Goal: Task Accomplishment & Management: Use online tool/utility

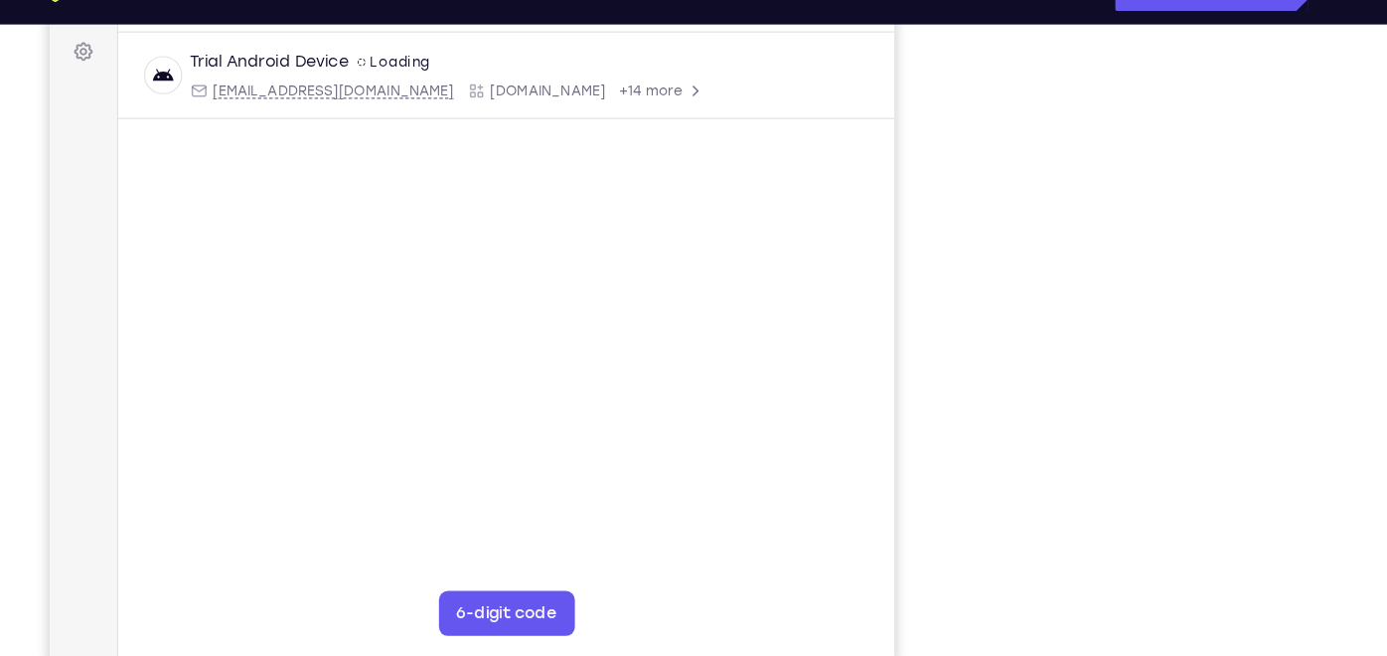
scroll to position [292, 0]
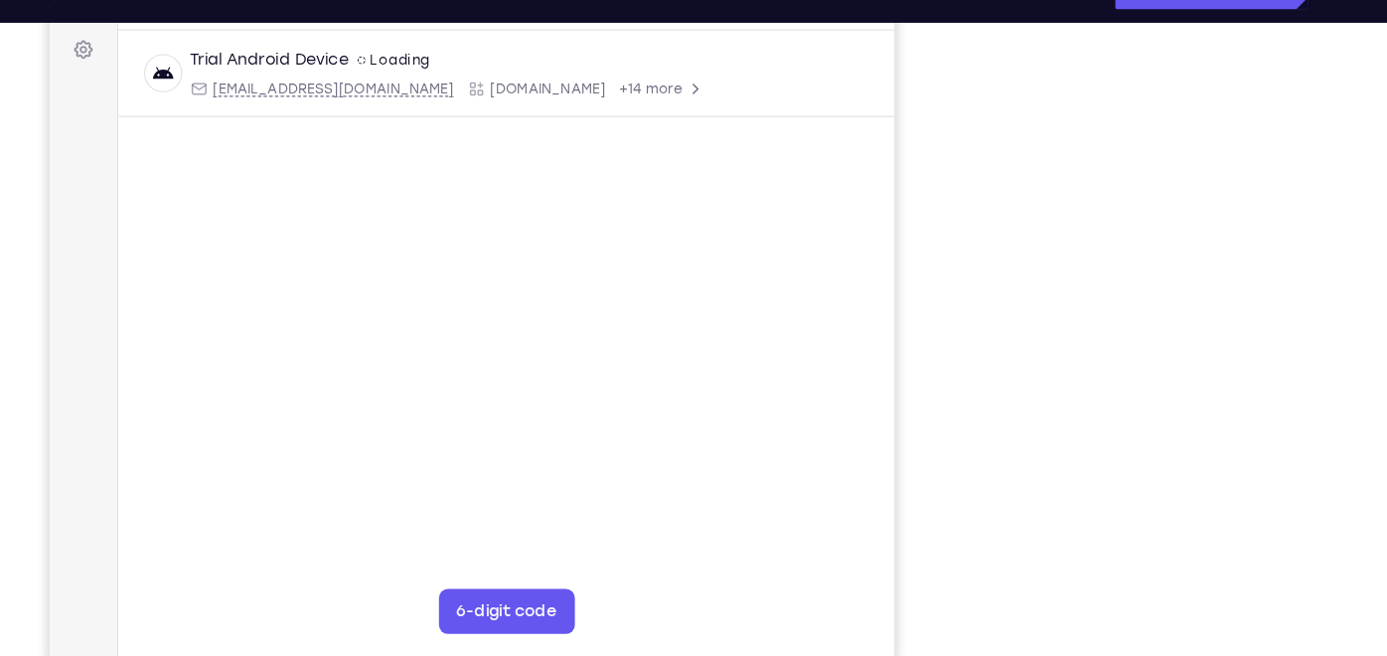
drag, startPoint x: 1307, startPoint y: 271, endPoint x: 775, endPoint y: 268, distance: 531.7
click at [775, 268] on main "demo_id 4107595962 4107595962 Email User ID Device ID Device name 6-digit code …" at bounding box center [453, 294] width 687 height 666
